Goal: Transaction & Acquisition: Purchase product/service

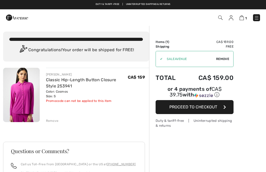
checkbox input "true"
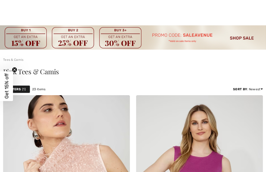
scroll to position [729, 0]
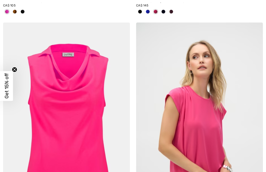
checkbox input "true"
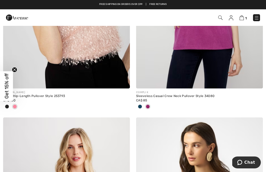
scroll to position [0, 0]
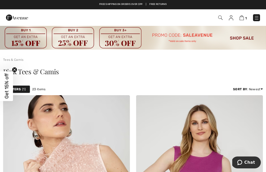
click at [219, 19] on img at bounding box center [220, 18] width 4 height 4
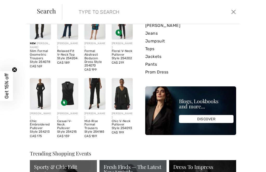
scroll to position [62, 0]
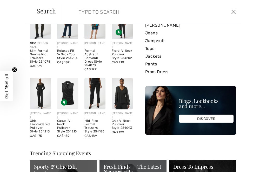
click at [151, 50] on link "Tops" at bounding box center [190, 49] width 91 height 8
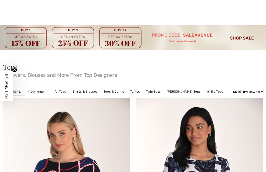
checkbox input "true"
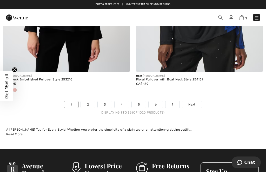
scroll to position [3977, 0]
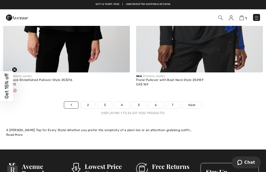
click at [88, 103] on link "2" at bounding box center [88, 105] width 14 height 7
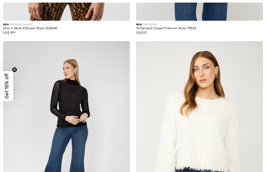
checkbox input "true"
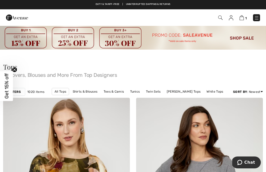
click at [218, 18] on img at bounding box center [220, 18] width 4 height 4
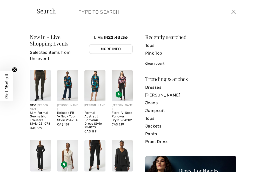
click at [82, 11] on input "search" at bounding box center [133, 12] width 116 height 16
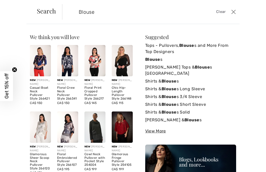
type input "Blouse"
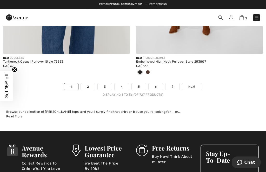
scroll to position [4000, 0]
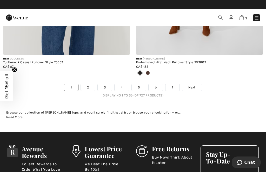
click at [88, 84] on link "2" at bounding box center [88, 87] width 14 height 7
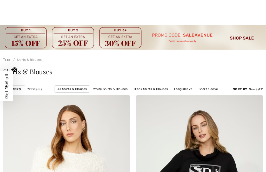
checkbox input "true"
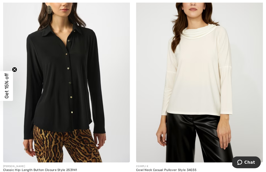
scroll to position [2109, 0]
click at [66, 85] on img at bounding box center [66, 68] width 127 height 190
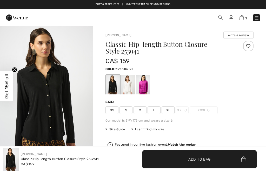
checkbox input "true"
click at [145, 85] on div at bounding box center [142, 84] width 13 height 19
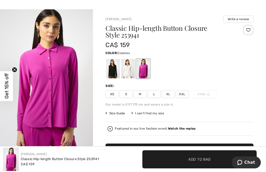
scroll to position [16, 0]
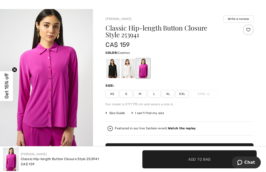
click at [128, 94] on span "S" at bounding box center [125, 94] width 13 height 8
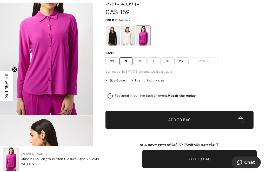
scroll to position [49, 0]
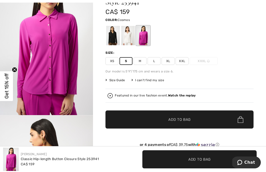
click at [161, 118] on span "✔ Added to Bag" at bounding box center [172, 119] width 32 height 5
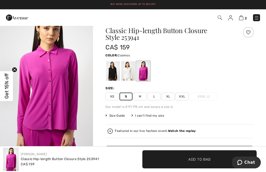
scroll to position [0, 0]
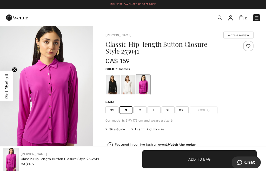
click at [242, 17] on img at bounding box center [241, 17] width 4 height 5
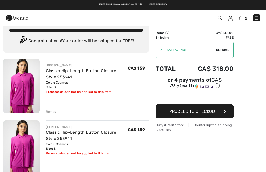
scroll to position [9, 0]
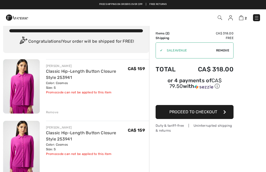
click at [52, 172] on div "Remove" at bounding box center [52, 174] width 13 height 5
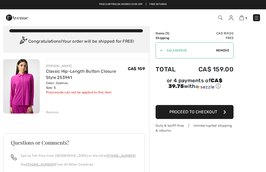
scroll to position [0, 0]
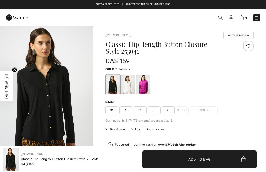
checkbox input "true"
click at [145, 83] on div at bounding box center [142, 84] width 13 height 19
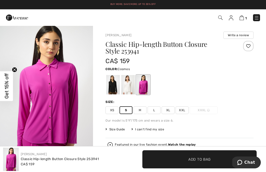
click at [142, 109] on span "M" at bounding box center [139, 111] width 13 height 8
click at [189, 160] on span "Add to Bag" at bounding box center [199, 159] width 22 height 5
click at [240, 19] on img at bounding box center [241, 17] width 4 height 5
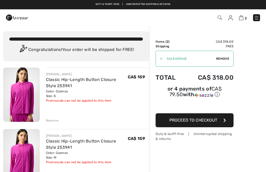
scroll to position [1, 0]
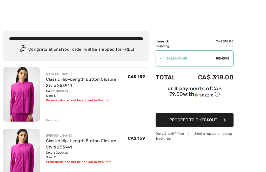
click at [162, 59] on div "✔" at bounding box center [159, 58] width 7 height 5
click at [193, 57] on input "TEXT" at bounding box center [188, 59] width 53 height 16
click at [225, 61] on div "✔ Apply Remove" at bounding box center [194, 59] width 78 height 16
click at [220, 57] on span "Remove" at bounding box center [222, 58] width 13 height 5
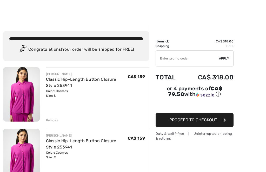
scroll to position [0, 0]
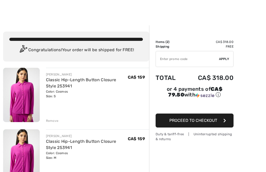
click at [158, 60] on input "TEXT" at bounding box center [187, 59] width 63 height 16
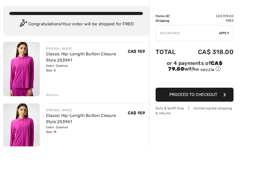
type input "SALEAVENUE"
click at [225, 57] on span "Apply" at bounding box center [224, 59] width 10 height 5
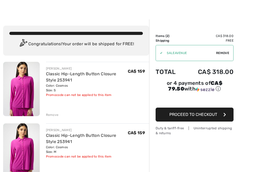
scroll to position [9, 0]
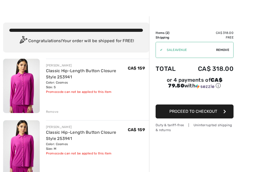
click at [220, 51] on span "Remove" at bounding box center [222, 50] width 13 height 5
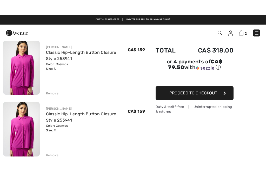
scroll to position [0, 0]
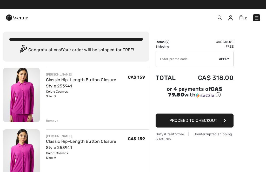
click at [253, 20] on link at bounding box center [256, 17] width 7 height 7
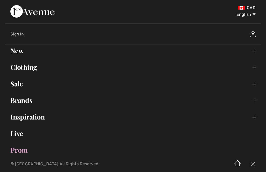
click at [24, 153] on link "Prom" at bounding box center [132, 150] width 255 height 11
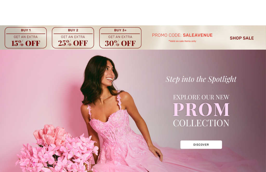
checkbox input "true"
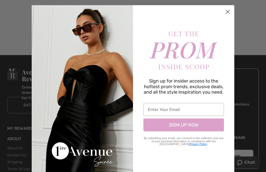
click at [148, 114] on input "Enter Your Email" at bounding box center [183, 109] width 80 height 13
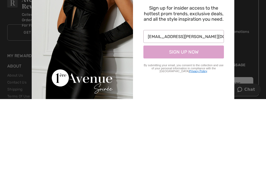
type input "angele.dube@icloud.com"
click at [190, 119] on button "SIGN UP NOW" at bounding box center [183, 125] width 80 height 13
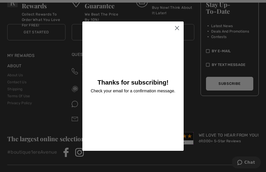
click at [179, 32] on circle "Close dialog" at bounding box center [176, 28] width 9 height 9
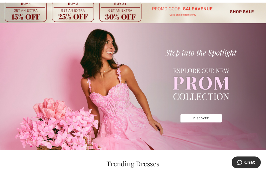
scroll to position [0, 0]
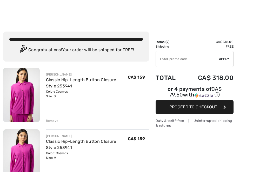
scroll to position [21, 0]
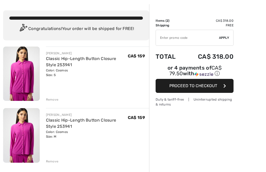
checkbox input "true"
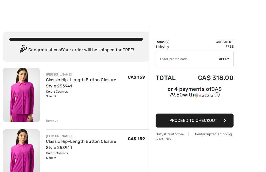
scroll to position [0, 0]
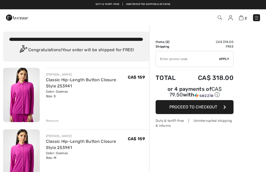
checkbox input "true"
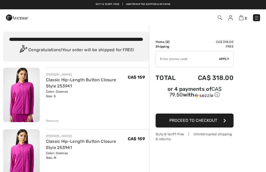
click at [218, 19] on img at bounding box center [219, 18] width 4 height 4
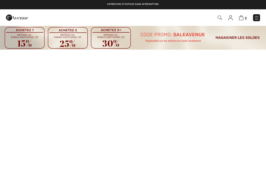
checkbox input "true"
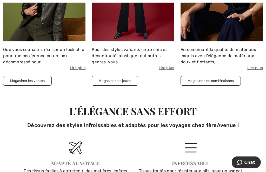
scroll to position [1051, 0]
